Goal: Task Accomplishment & Management: Complete application form

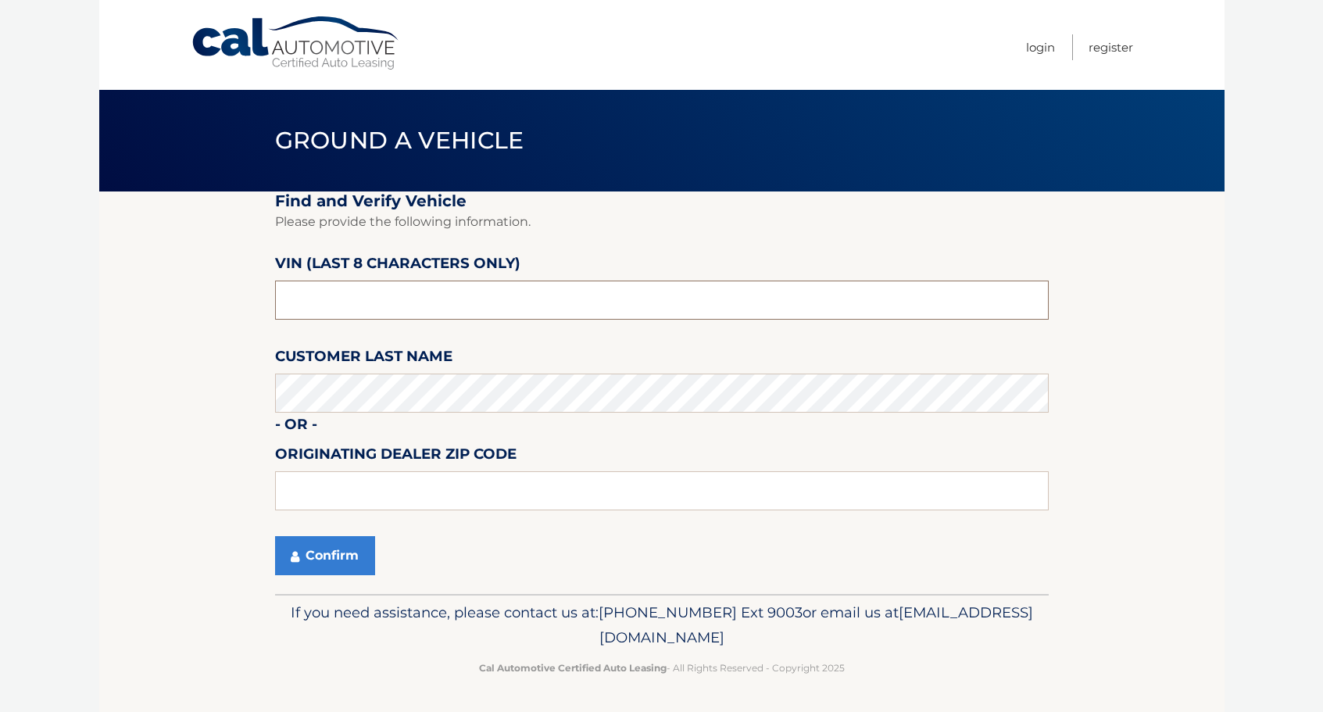
click at [405, 295] on input "text" at bounding box center [662, 300] width 774 height 39
click at [402, 295] on input "text" at bounding box center [662, 300] width 774 height 39
type input "NH484453"
click at [345, 552] on button "Confirm" at bounding box center [325, 555] width 100 height 39
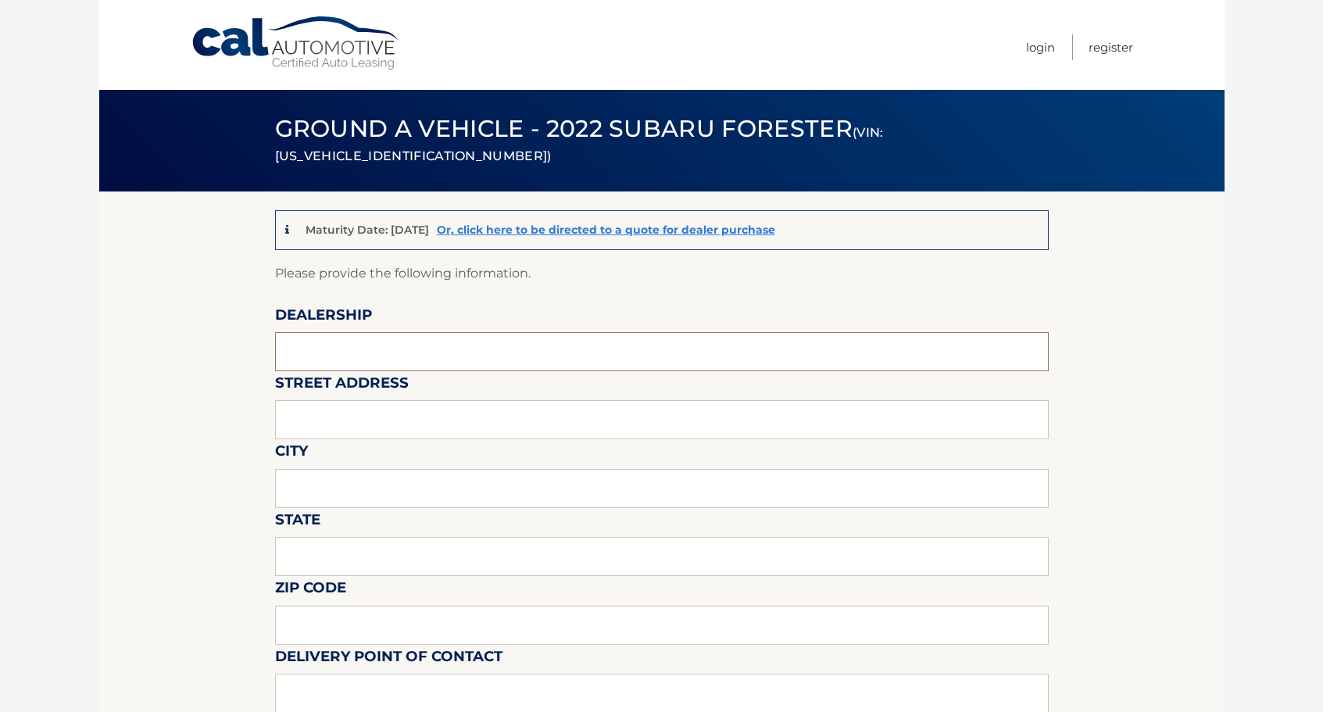
click at [394, 350] on input "text" at bounding box center [662, 351] width 774 height 39
type input "[PERSON_NAME] subaru"
type input "[STREET_ADDRESS]"
type input "WANTAGH"
type input "[US_STATE]"
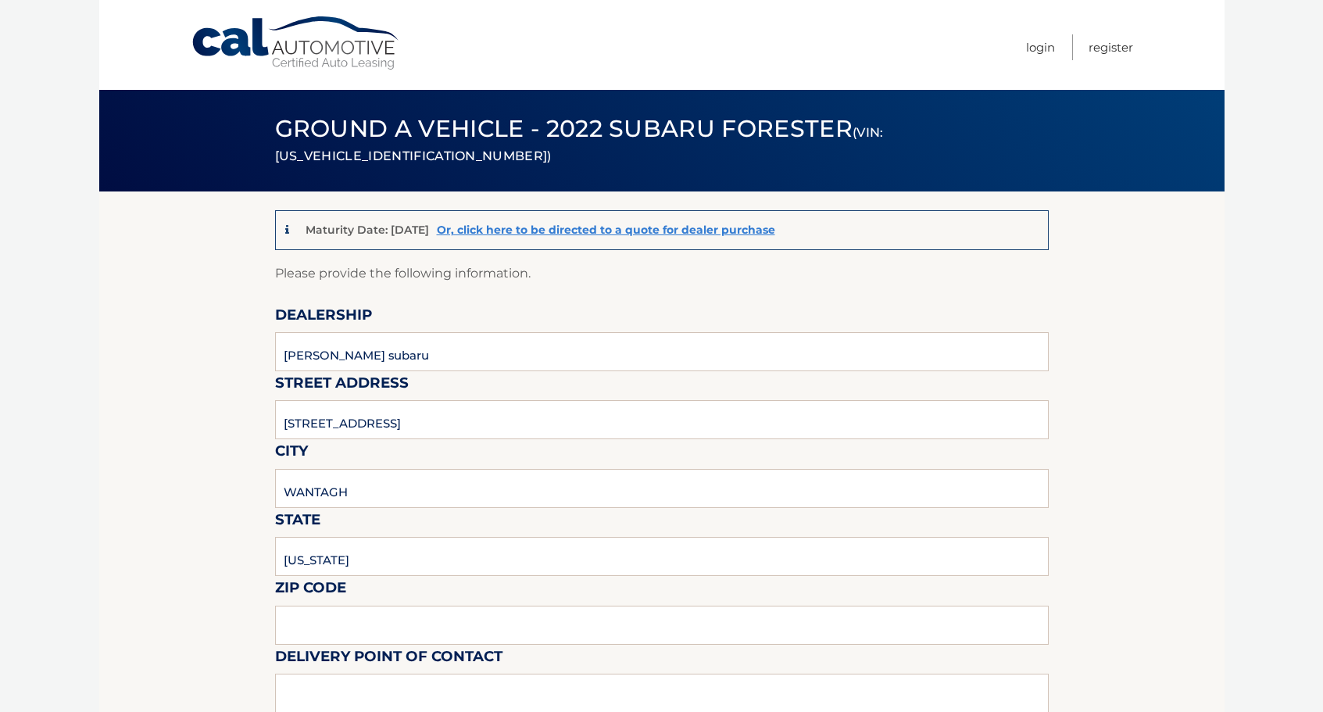
type input "11793-4061"
type input "[PERSON_NAME] SUBARU - SALES"
type input "5167857800"
type input "[EMAIL_ADDRESS][DOMAIN_NAME]"
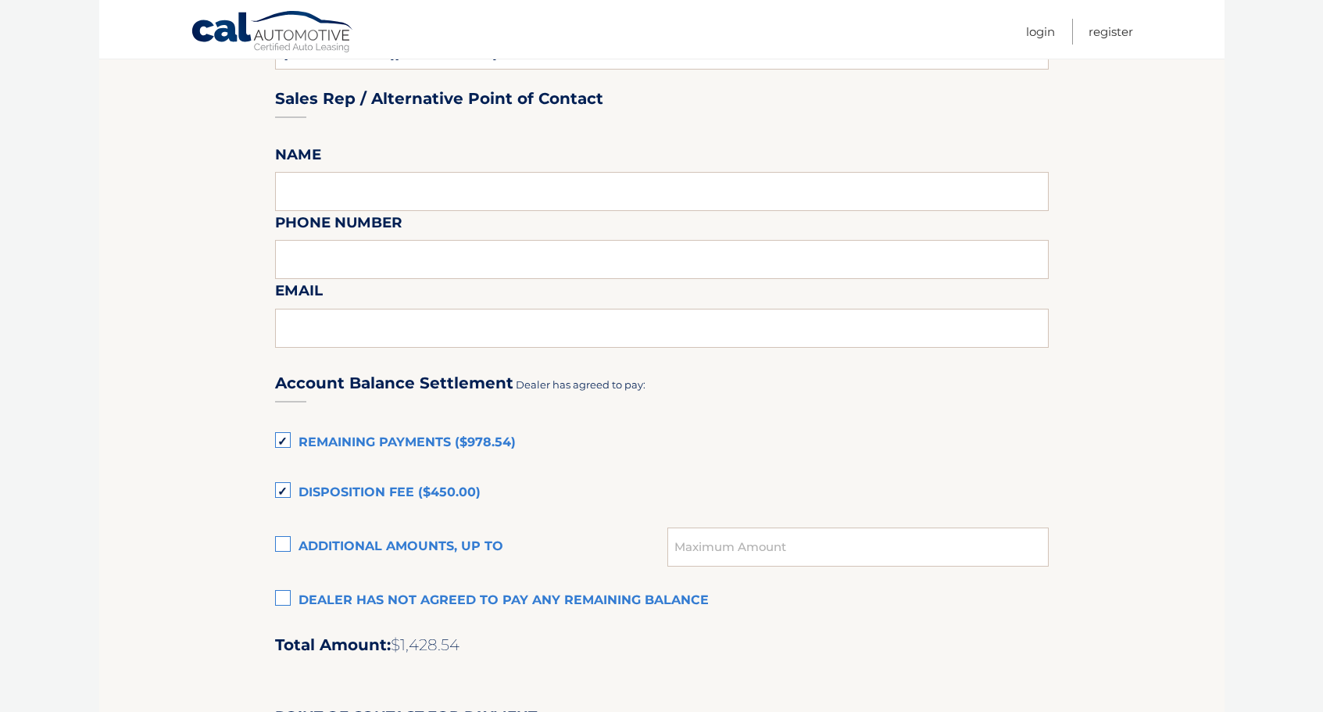
scroll to position [782, 0]
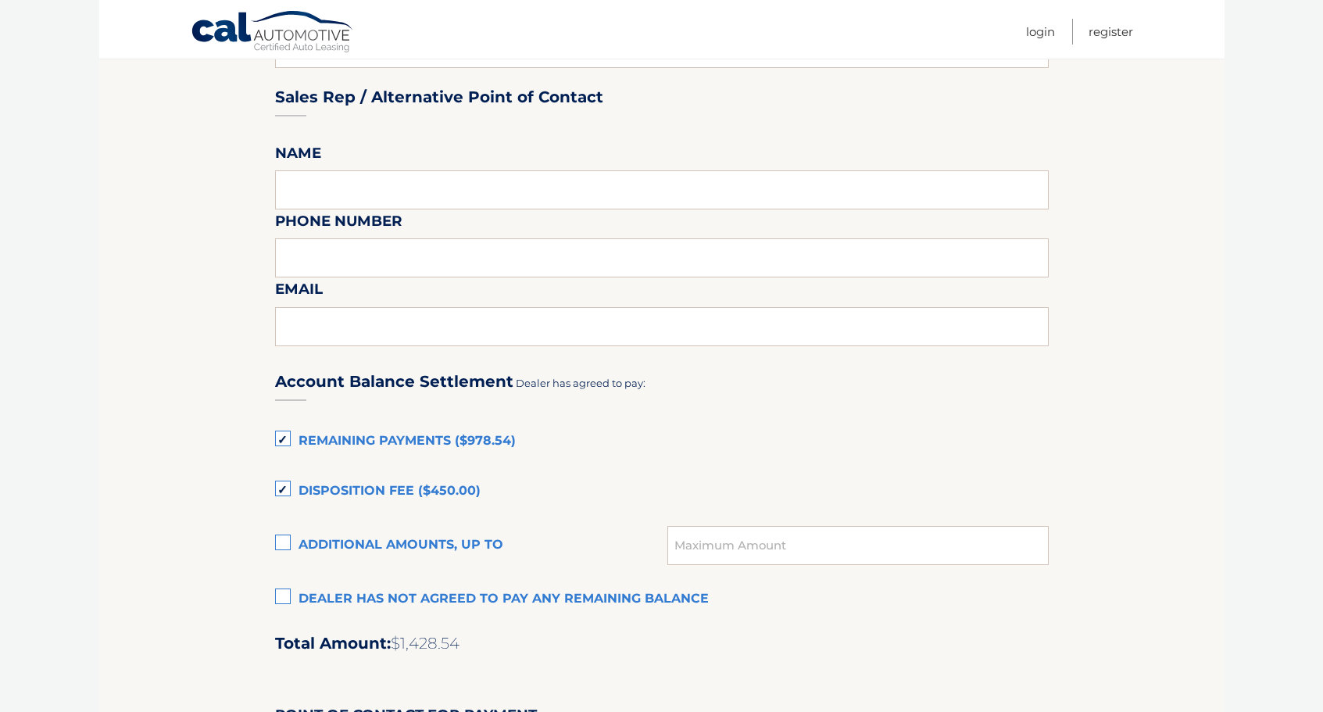
click at [282, 488] on label "Disposition Fee ($450.00)" at bounding box center [662, 491] width 774 height 31
click at [0, 0] on input "Disposition Fee ($450.00)" at bounding box center [0, 0] width 0 height 0
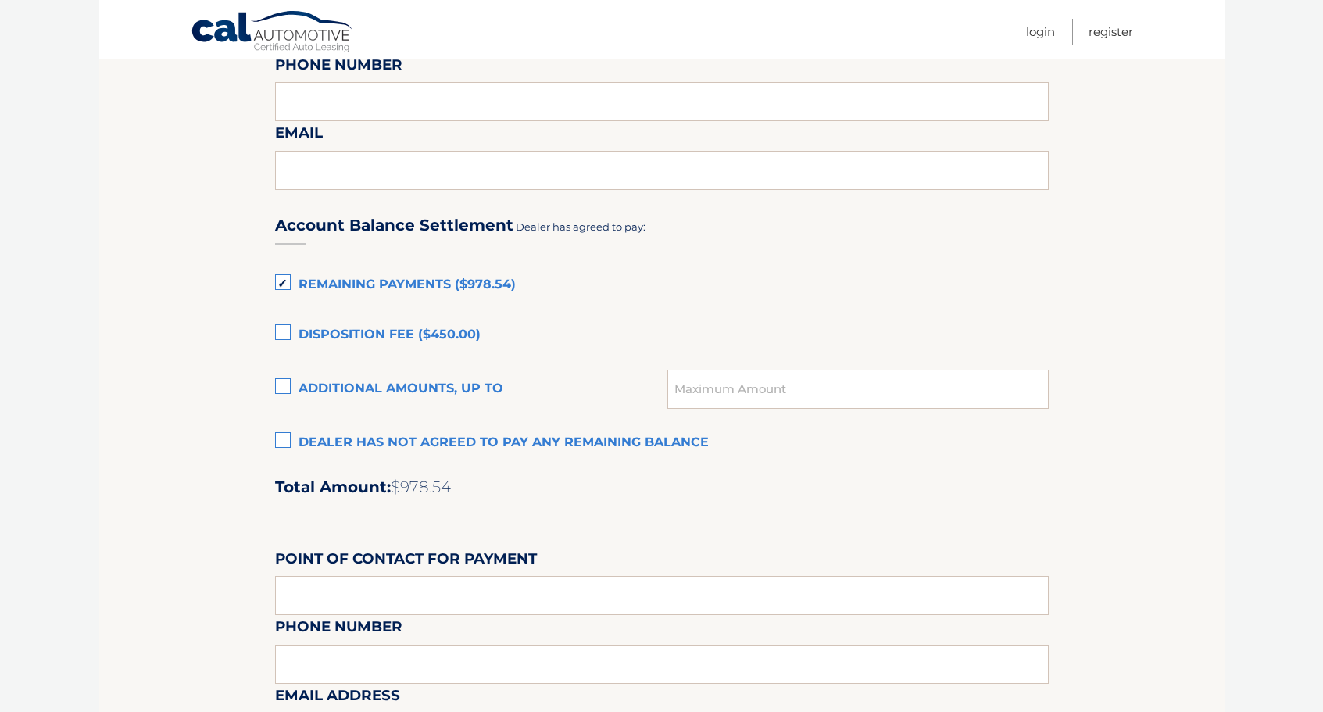
scroll to position [1016, 0]
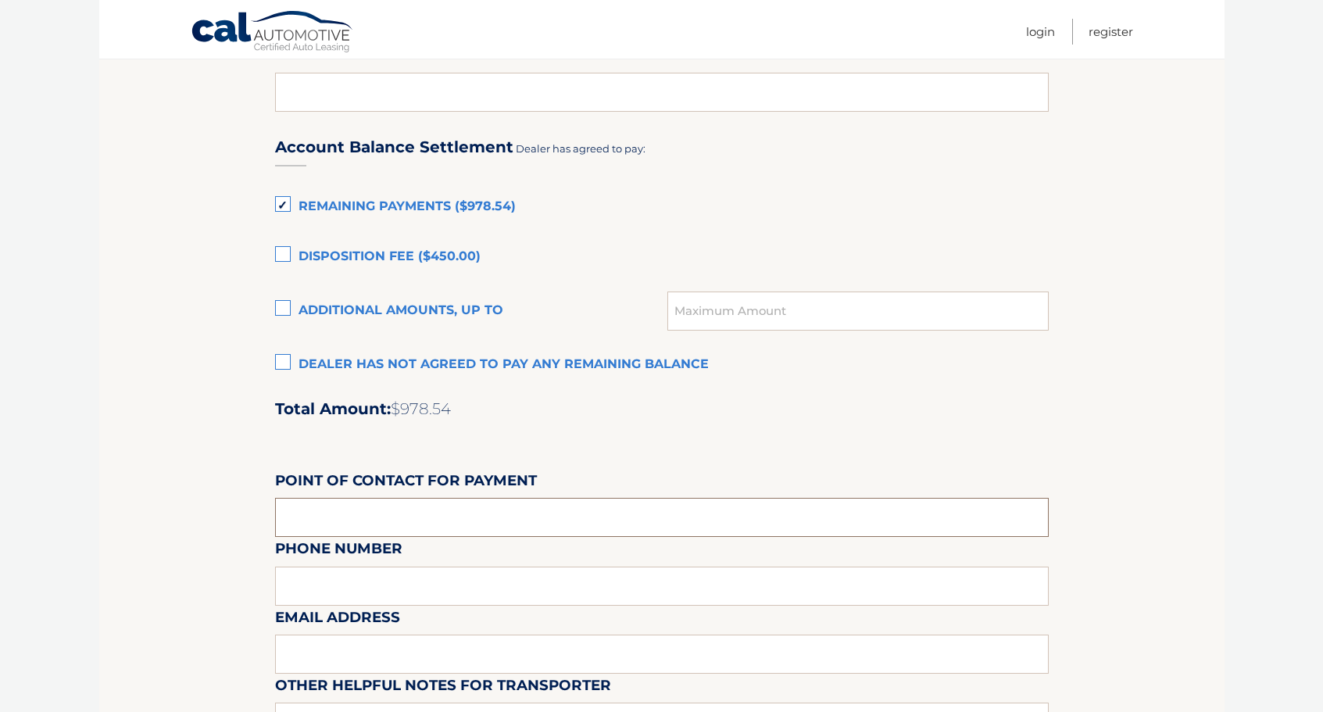
click at [405, 511] on input "text" at bounding box center [662, 517] width 774 height 39
type input "[PERSON_NAME]"
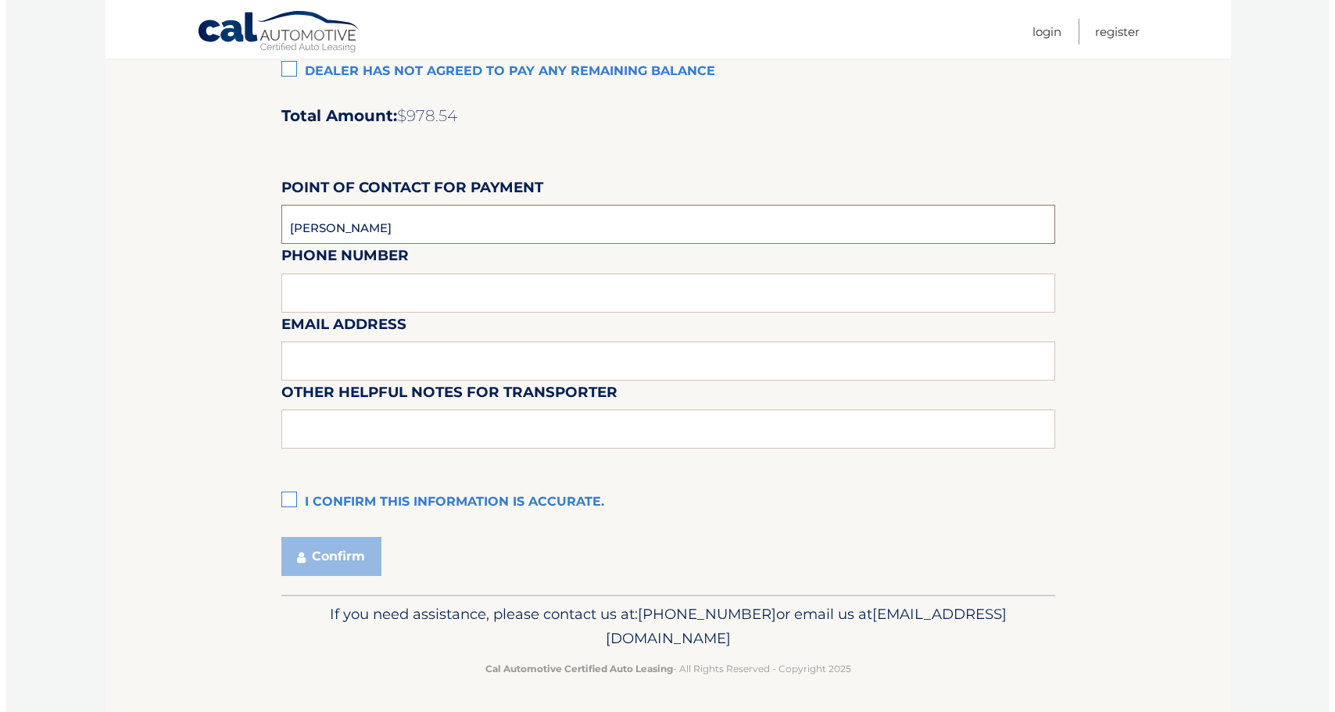
scroll to position [1311, 0]
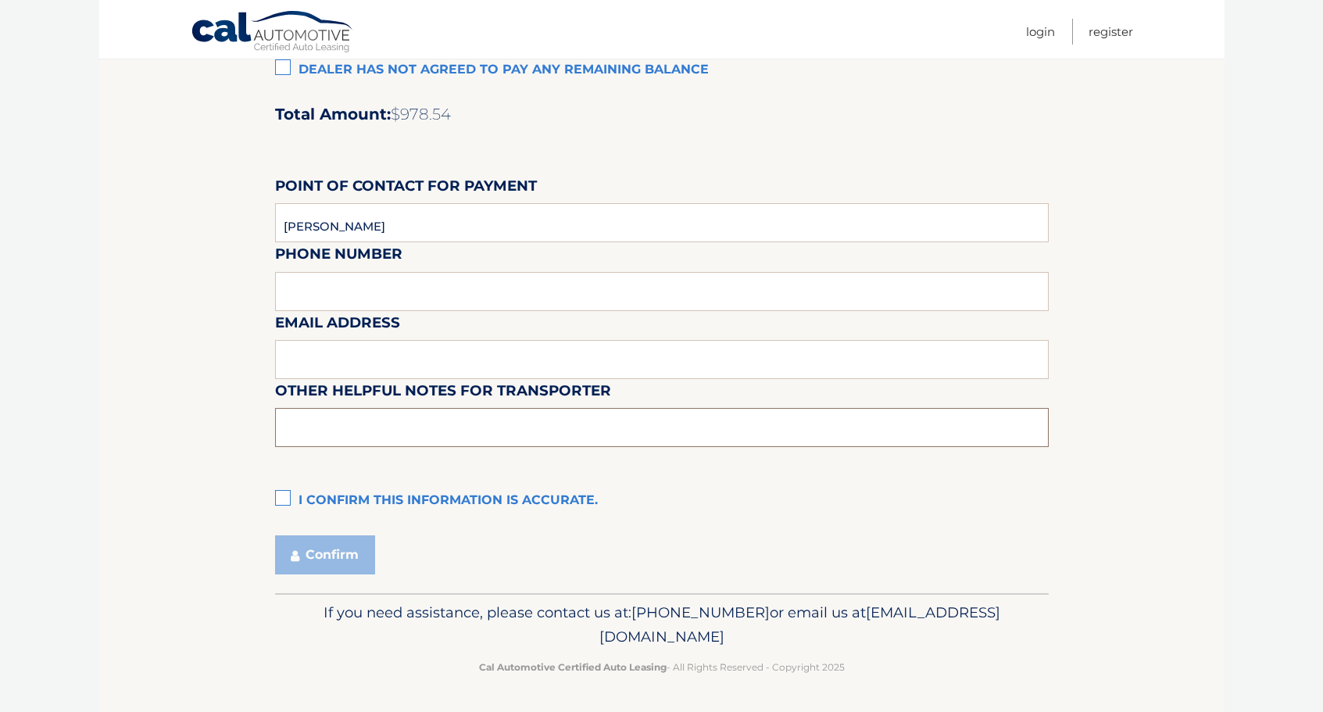
click at [365, 433] on input "text" at bounding box center [662, 427] width 774 height 39
type input "CAR IS AT OUT LEASE [STREET_ADDRESS]. CALL TO CONFIRM PICKUP [PHONE_NUMBER] EXT…"
click at [288, 491] on label "I confirm this information is accurate." at bounding box center [662, 500] width 774 height 31
click at [0, 0] on input "I confirm this information is accurate." at bounding box center [0, 0] width 0 height 0
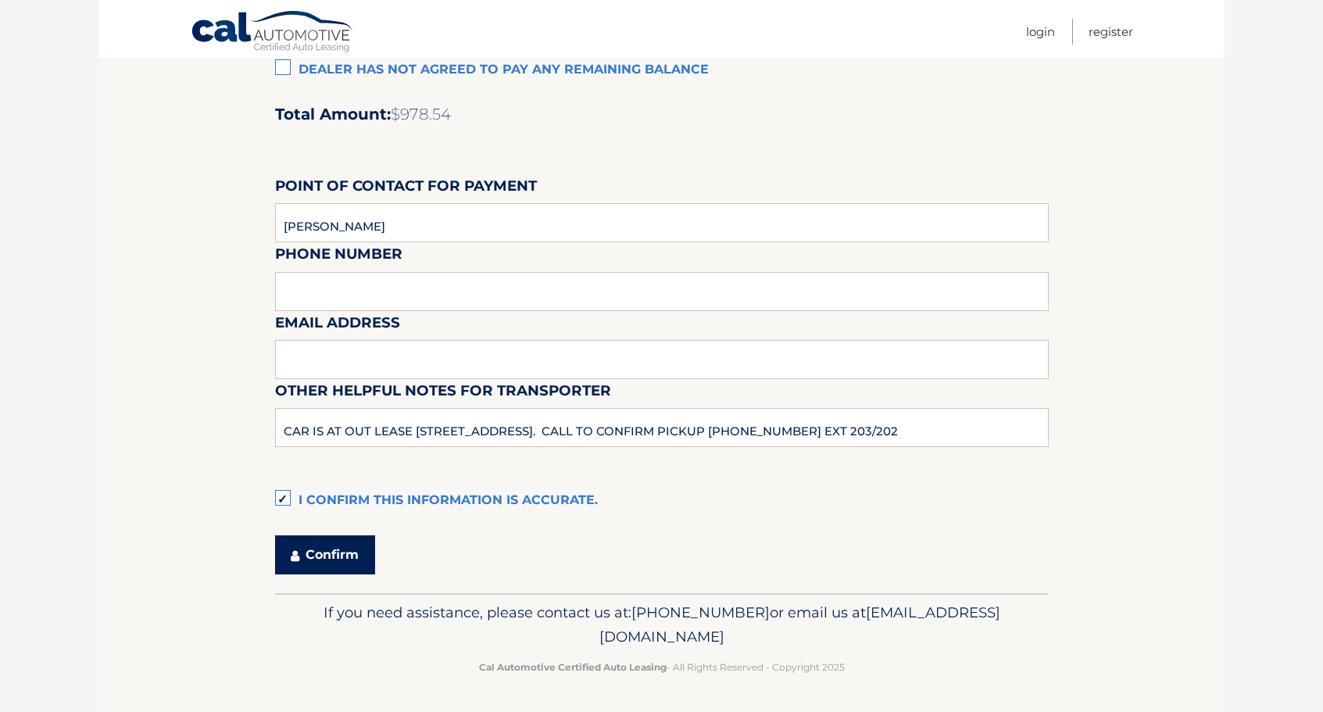
click at [350, 548] on button "Confirm" at bounding box center [325, 554] width 100 height 39
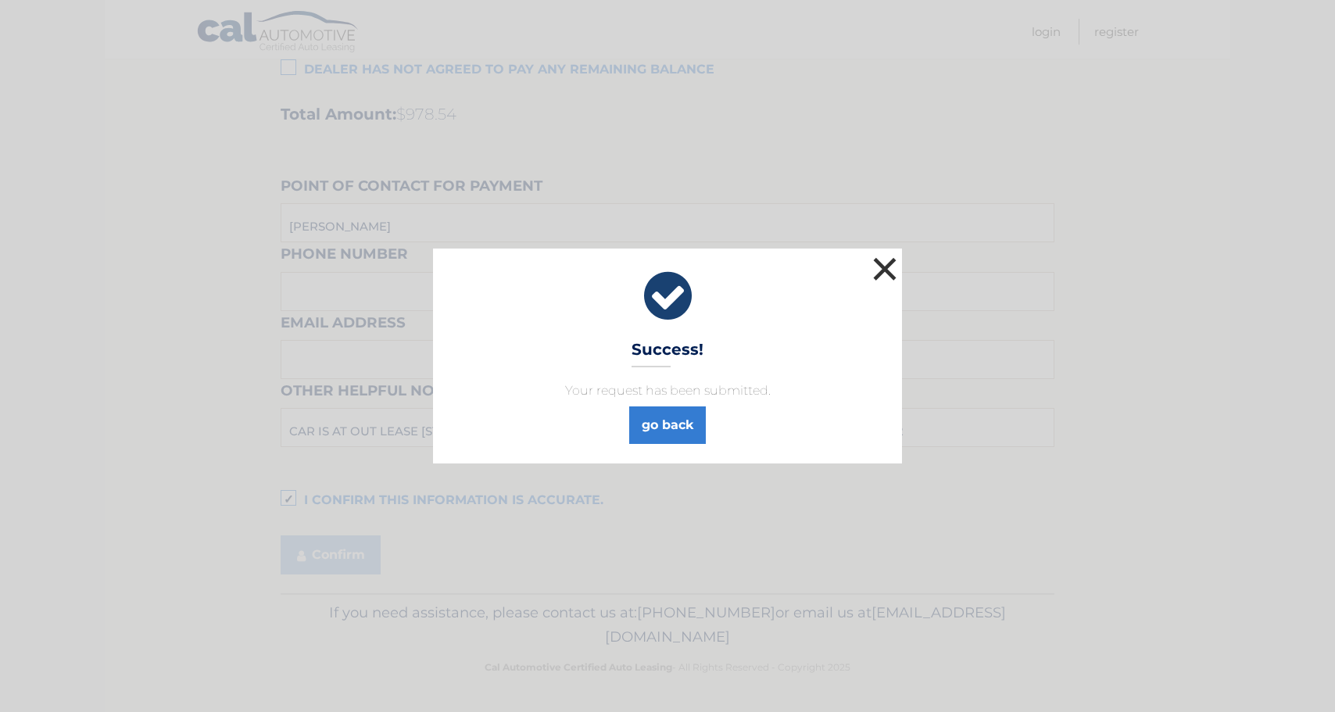
click at [886, 264] on button "×" at bounding box center [884, 268] width 31 height 31
